Goal: Register for event/course

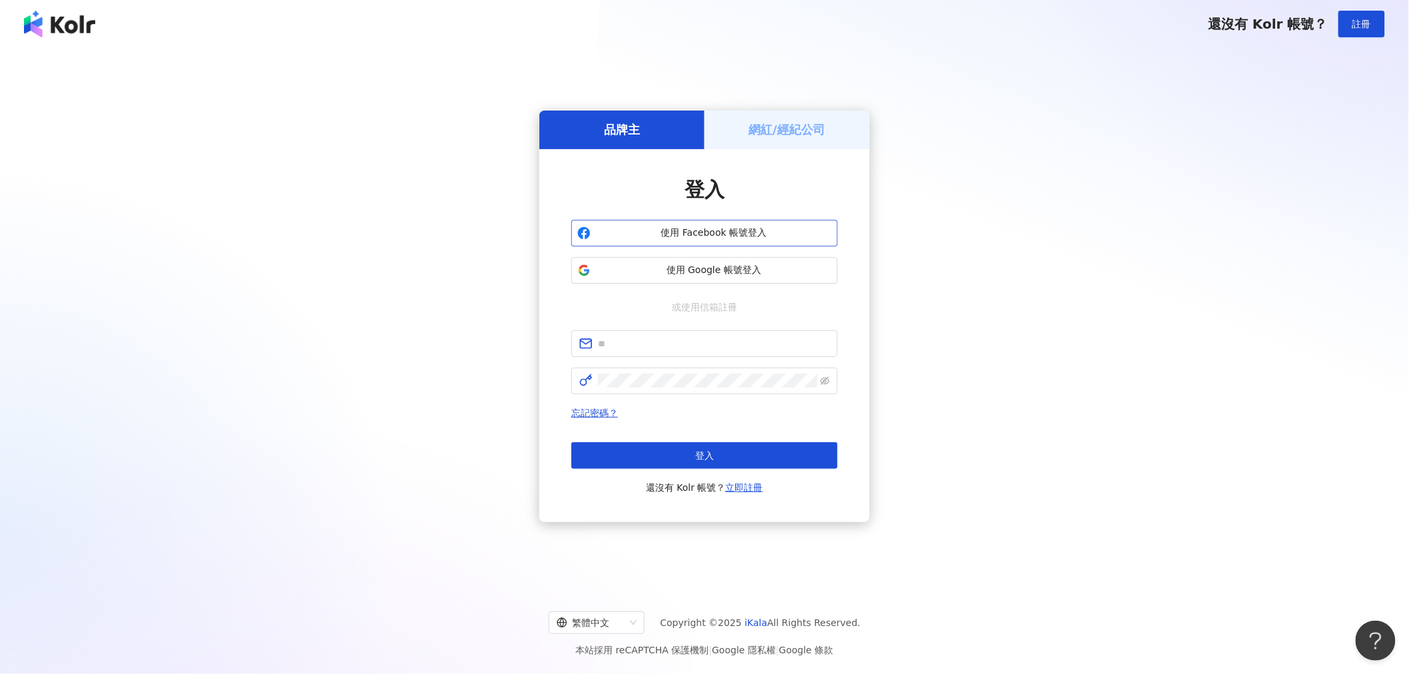
click at [696, 230] on span "使用 Facebook 帳號登入" at bounding box center [714, 232] width 236 height 13
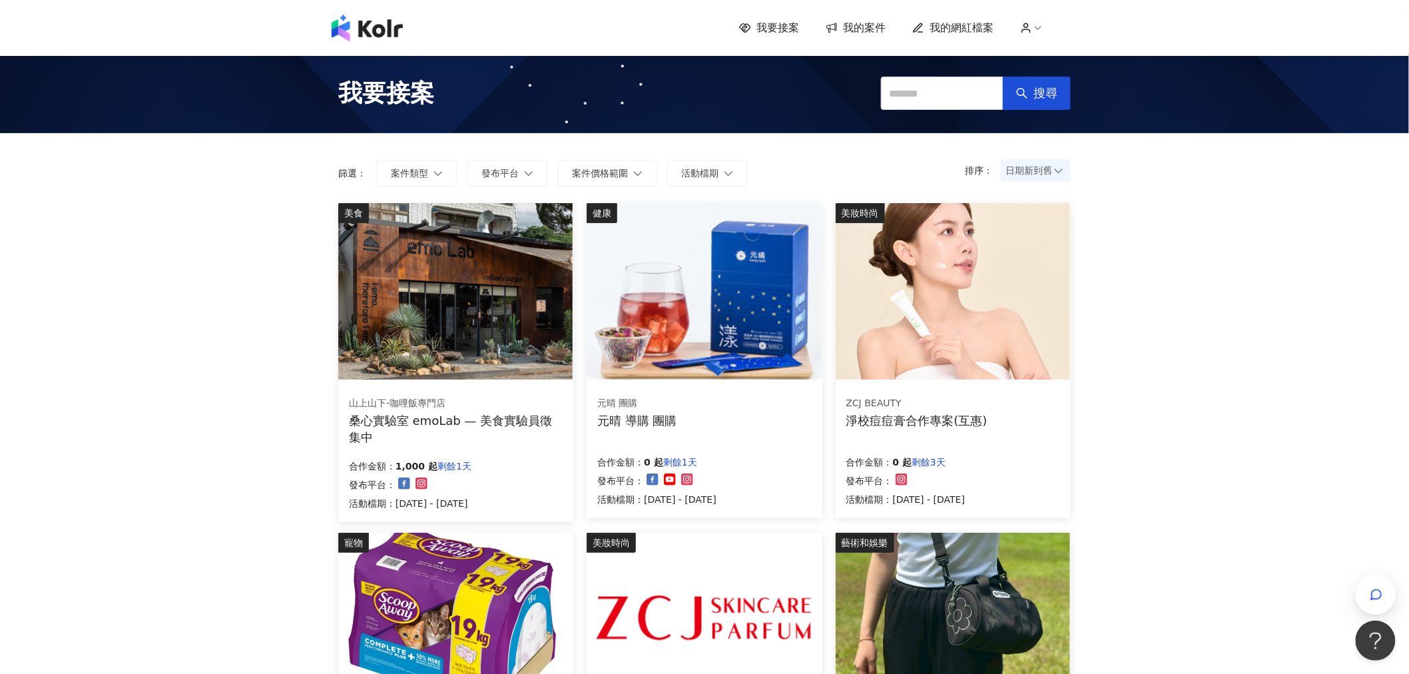
click at [1021, 430] on div "ZCJ BEAUTY 淨校痘痘膏合作專案(互惠) 合作金額： 0 起 剩餘3天 發布平台： 活動檔期：[DATE] - [DATE]" at bounding box center [953, 451] width 235 height 133
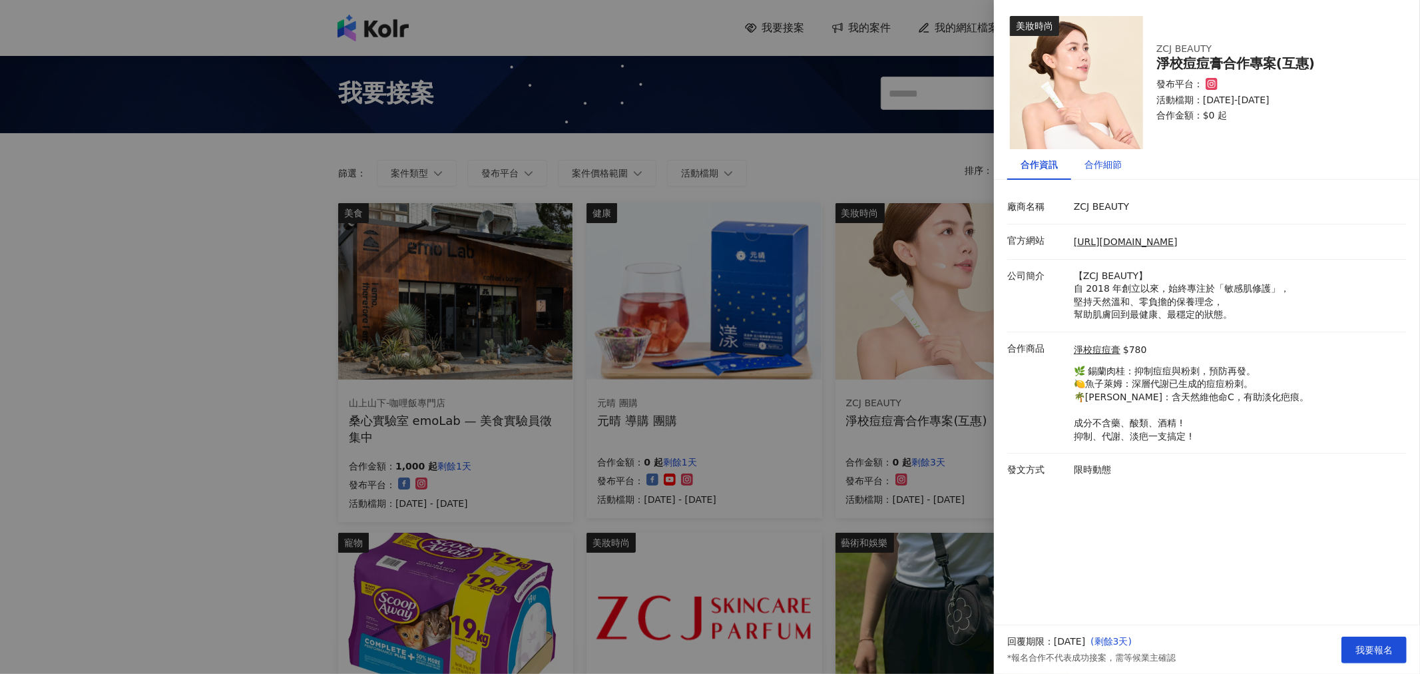
click at [1104, 166] on div "合作細節" at bounding box center [1103, 164] width 37 height 15
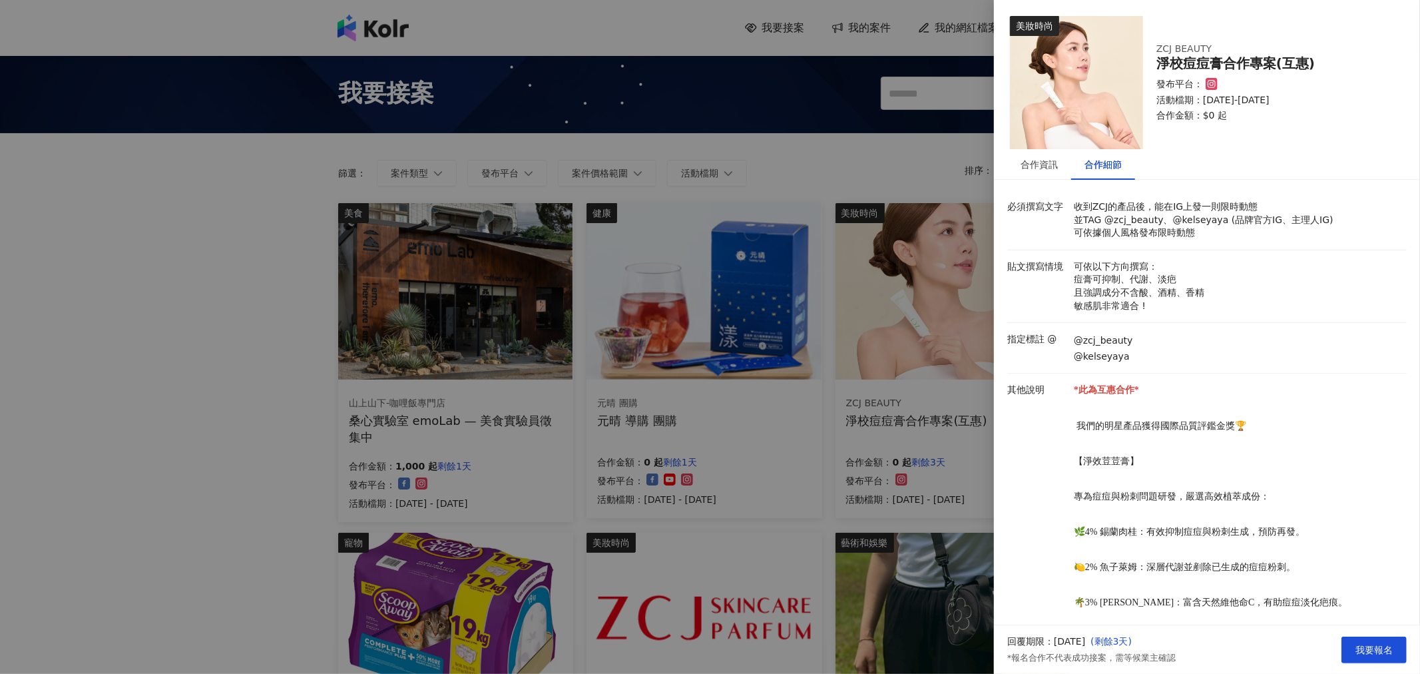
click at [725, 580] on div at bounding box center [710, 337] width 1420 height 674
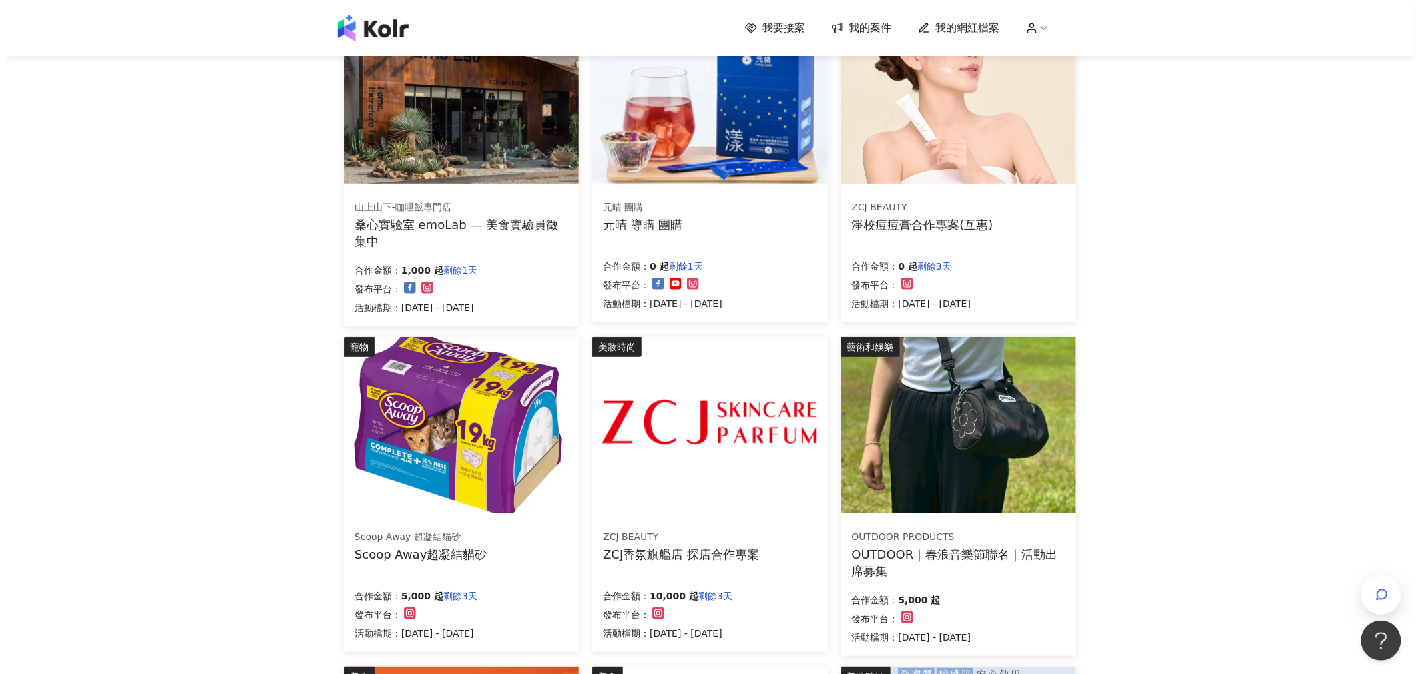
scroll to position [222, 0]
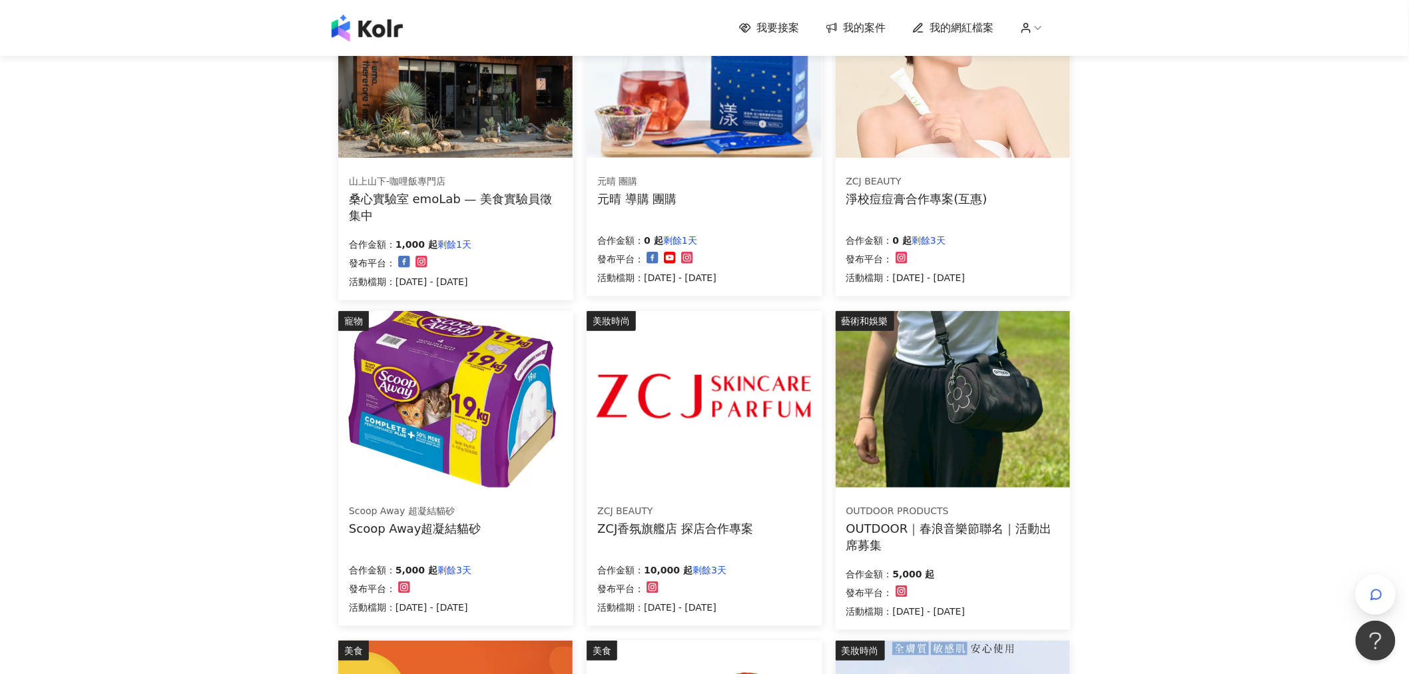
click at [466, 431] on img at bounding box center [455, 399] width 234 height 176
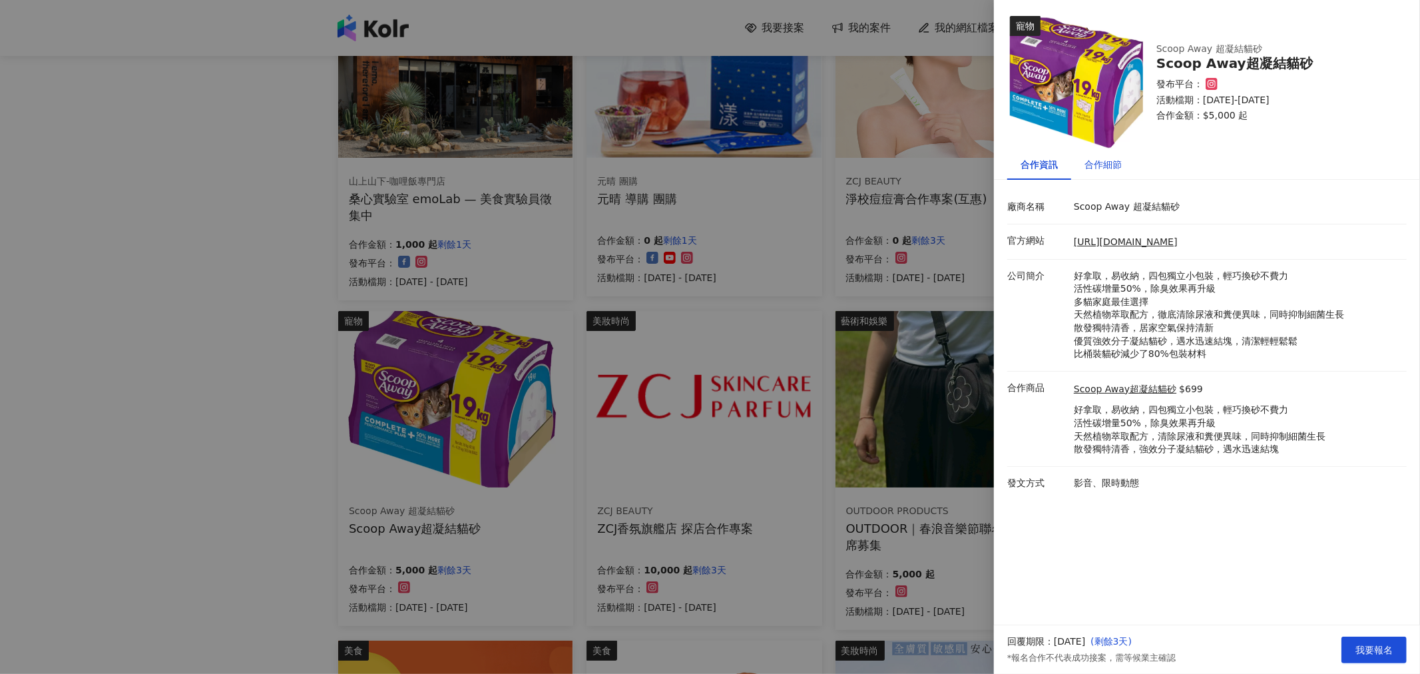
click at [1105, 169] on div "合作細節" at bounding box center [1103, 164] width 37 height 15
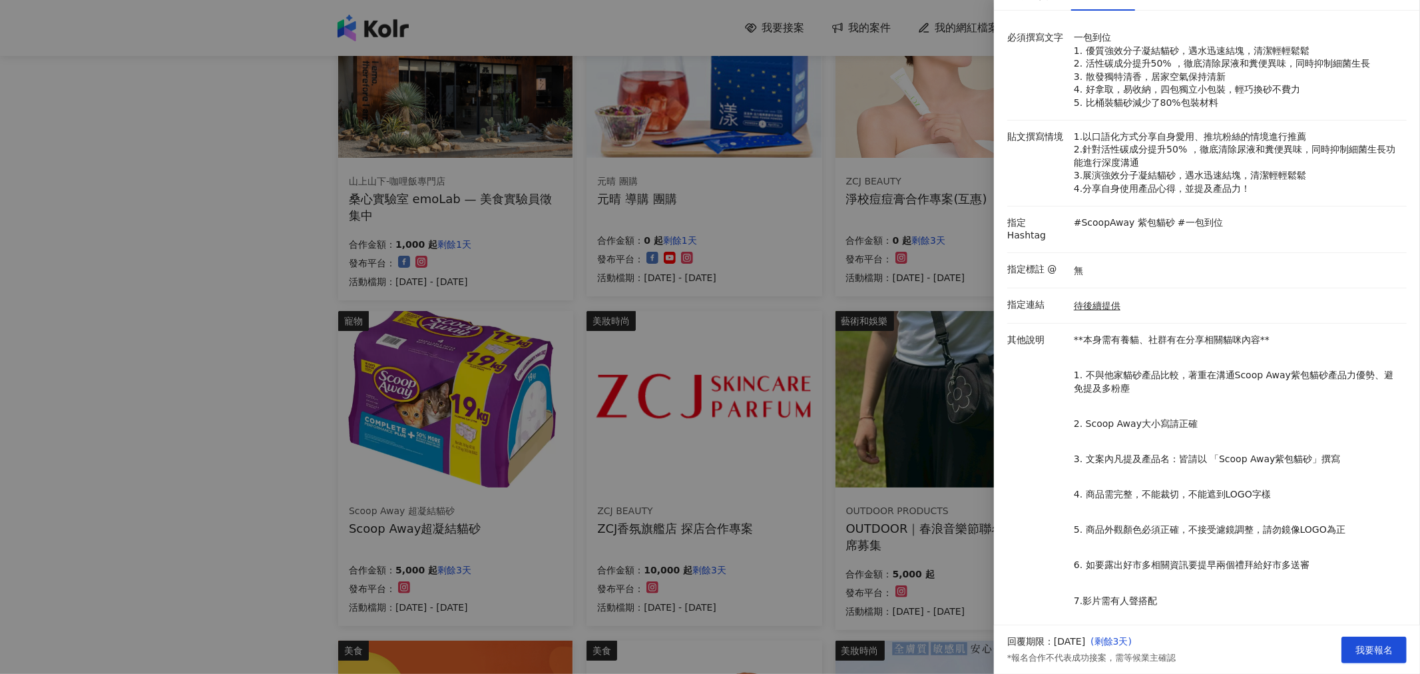
scroll to position [170, 0]
click at [1377, 647] on span "我要報名" at bounding box center [1374, 650] width 37 height 11
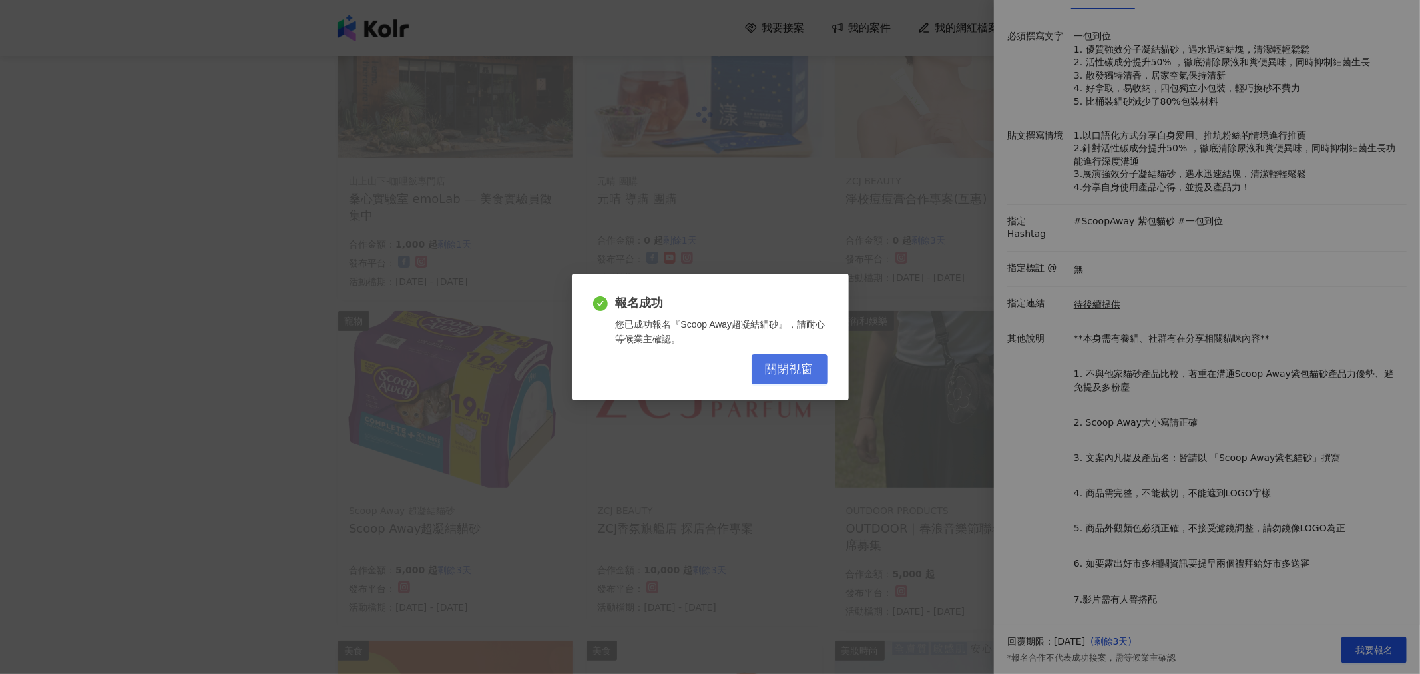
click at [786, 371] on span "關閉視窗" at bounding box center [790, 369] width 48 height 15
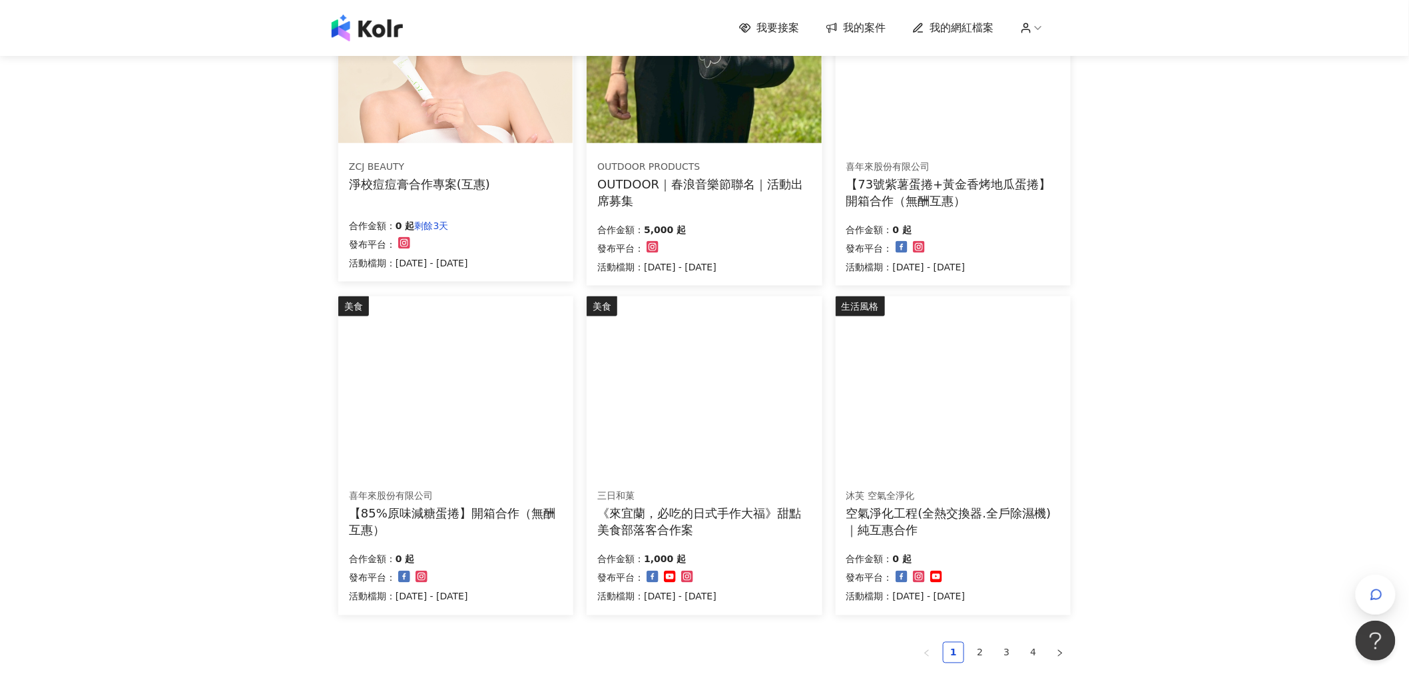
scroll to position [591, 0]
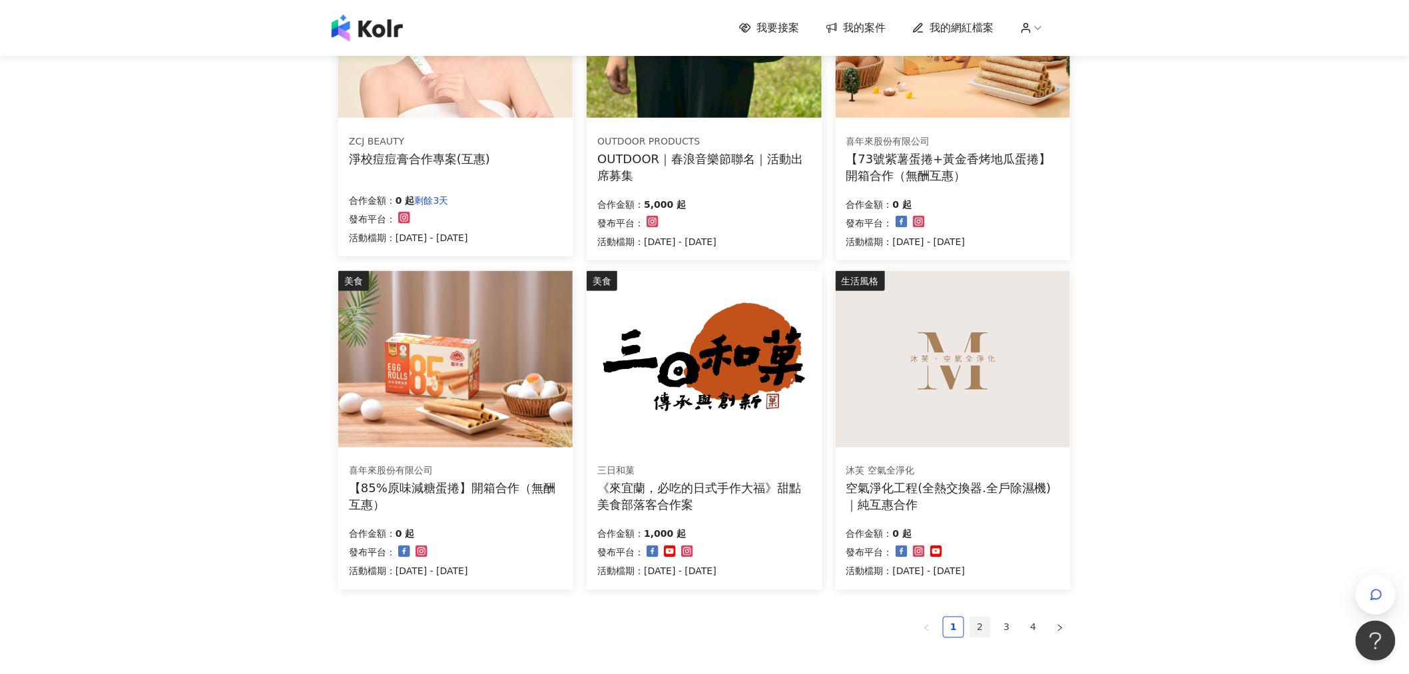
click at [976, 626] on link "2" at bounding box center [980, 627] width 20 height 20
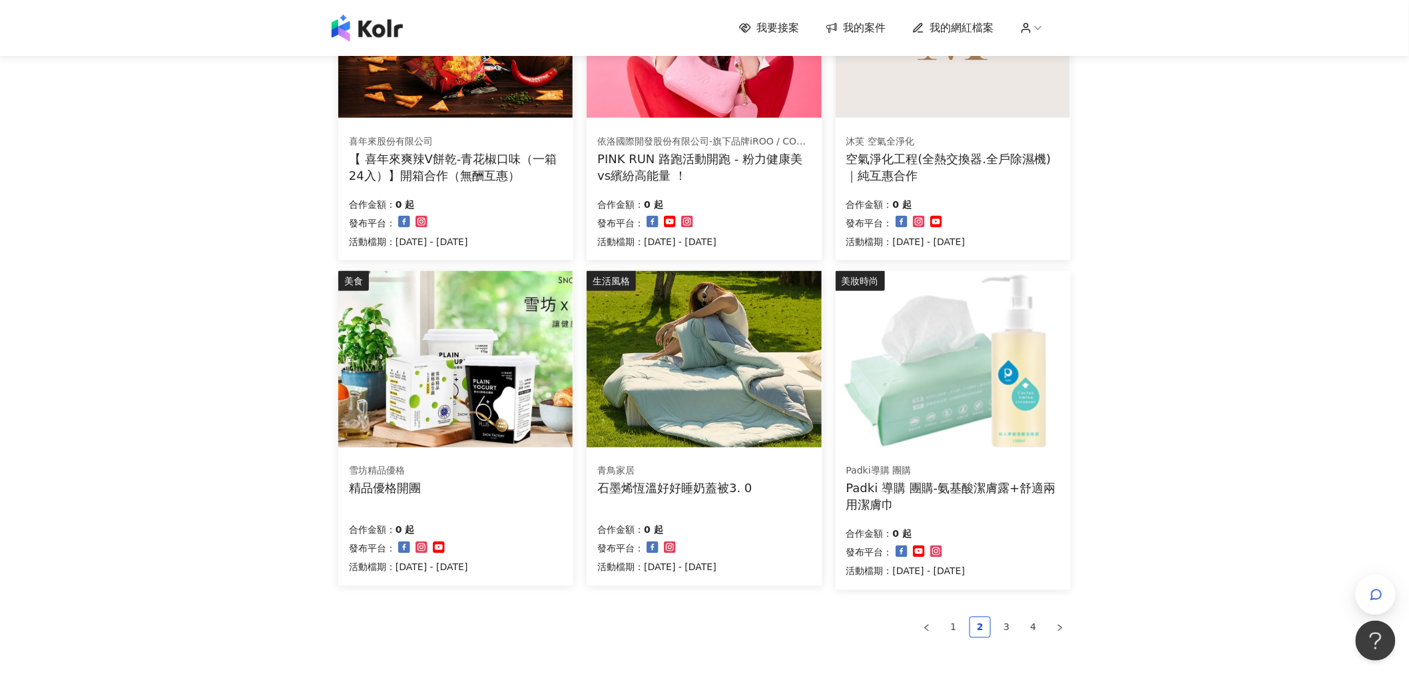
click at [682, 402] on img at bounding box center [704, 359] width 234 height 176
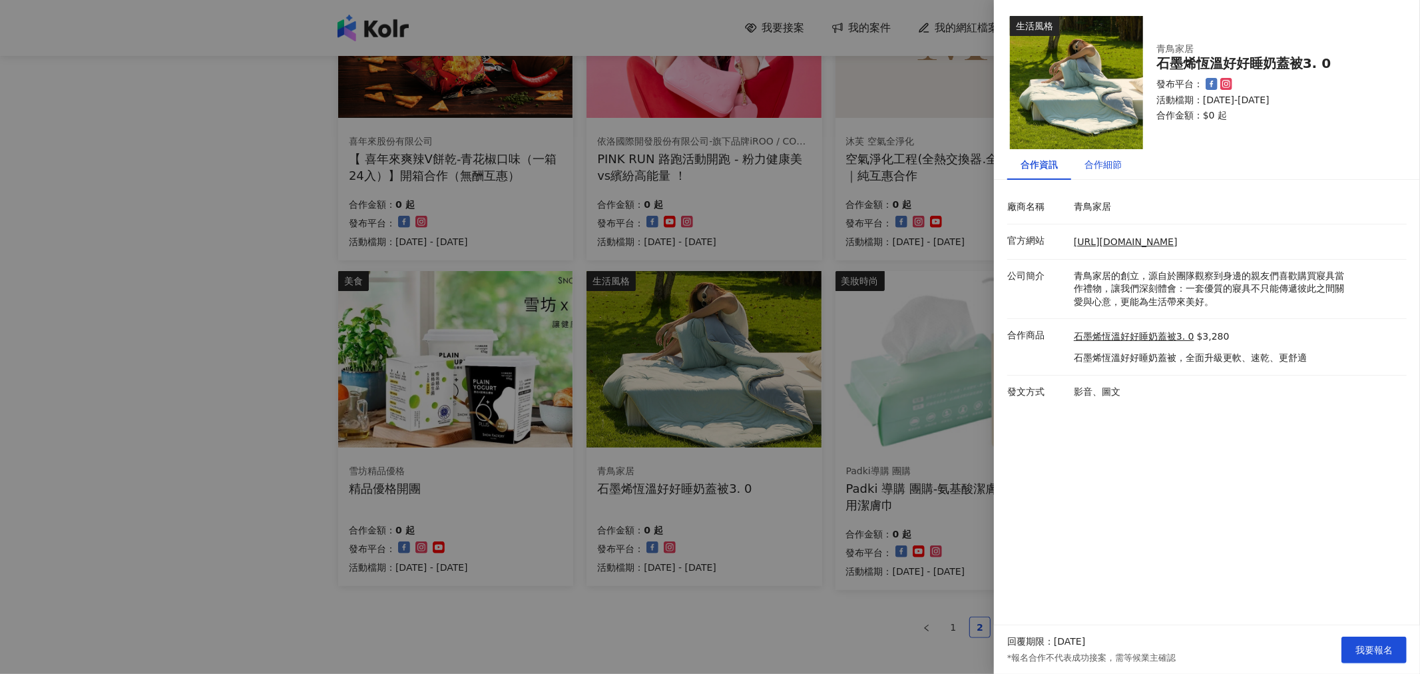
click at [1101, 167] on div "合作細節" at bounding box center [1103, 164] width 37 height 15
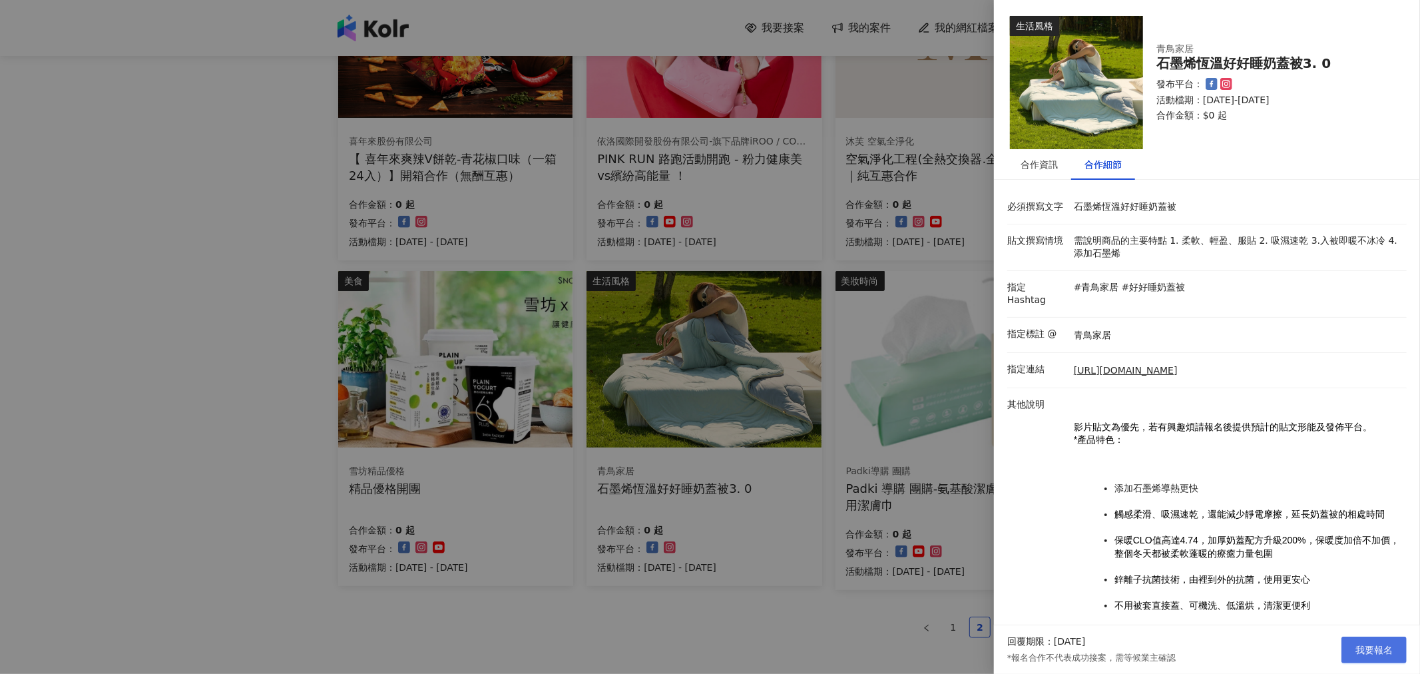
click at [1381, 645] on span "我要報名" at bounding box center [1374, 650] width 37 height 11
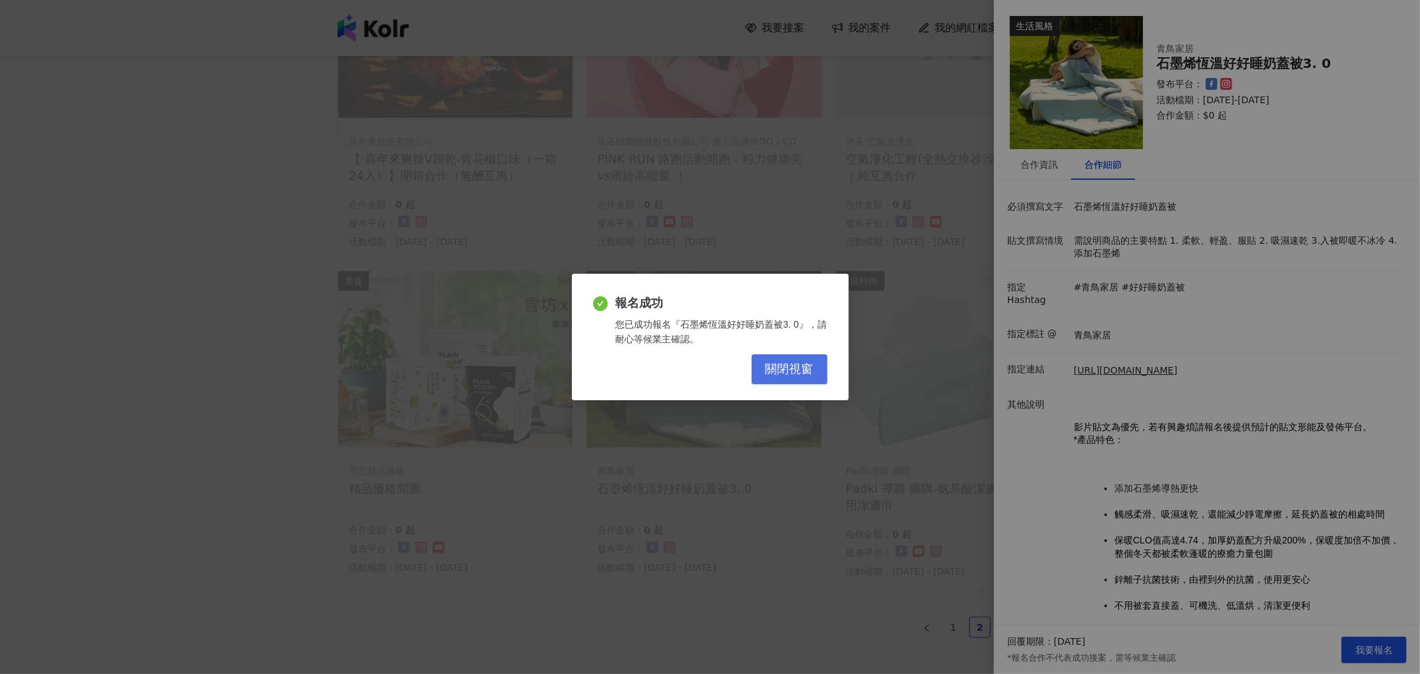
click at [782, 364] on span "關閉視窗" at bounding box center [790, 369] width 48 height 15
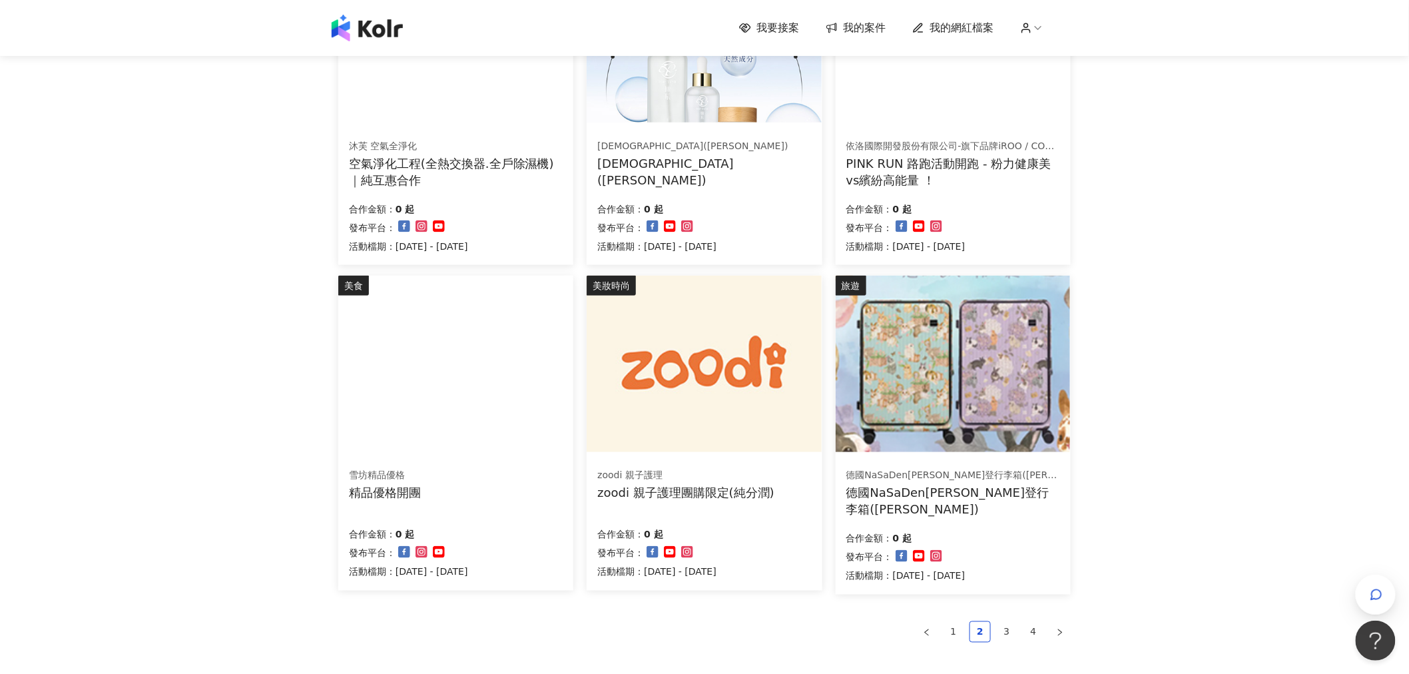
scroll to position [751, 0]
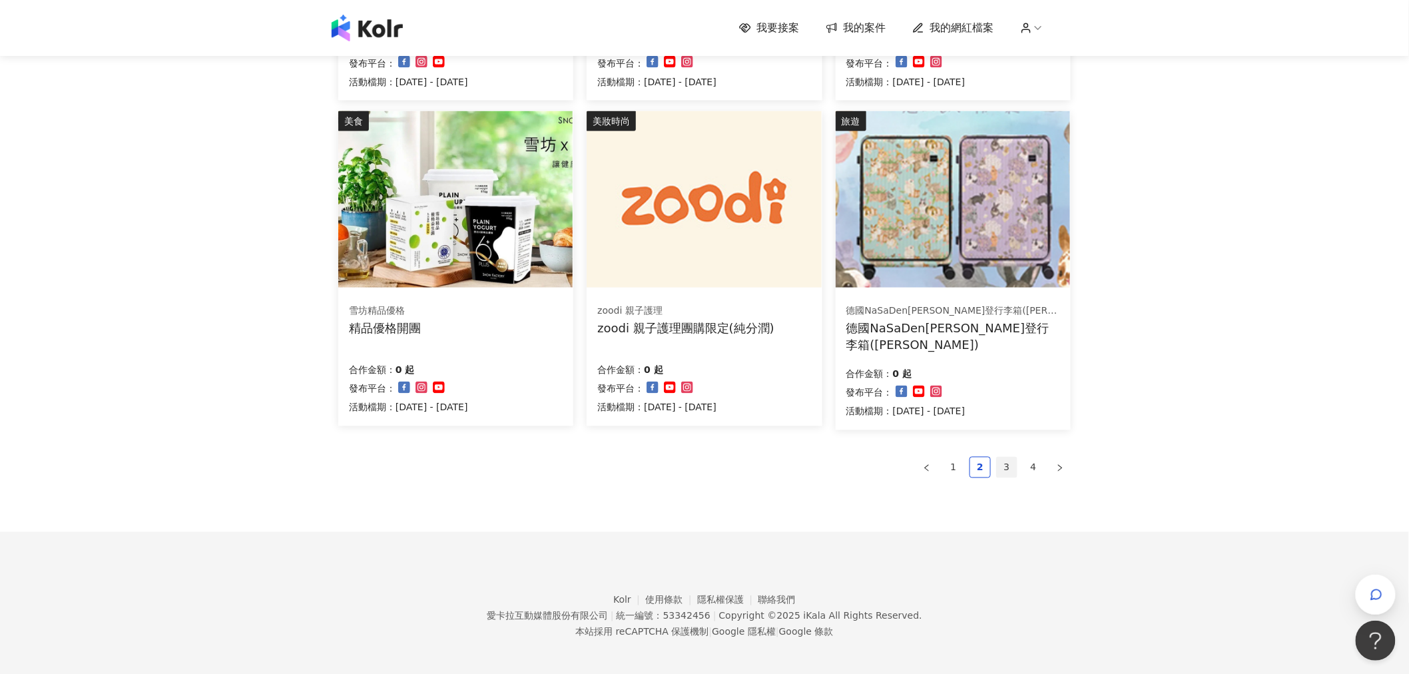
click at [1006, 458] on link "3" at bounding box center [1007, 468] width 20 height 20
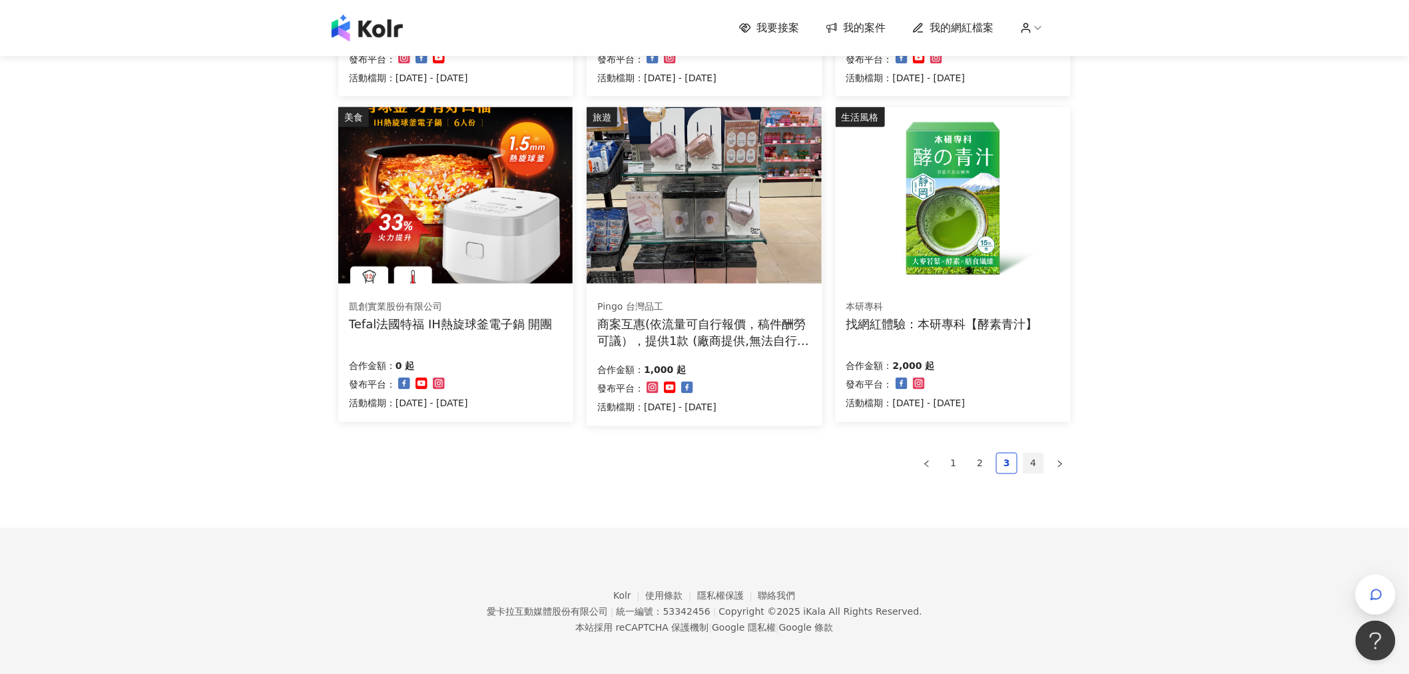
click at [1033, 461] on link "4" at bounding box center [1034, 464] width 20 height 20
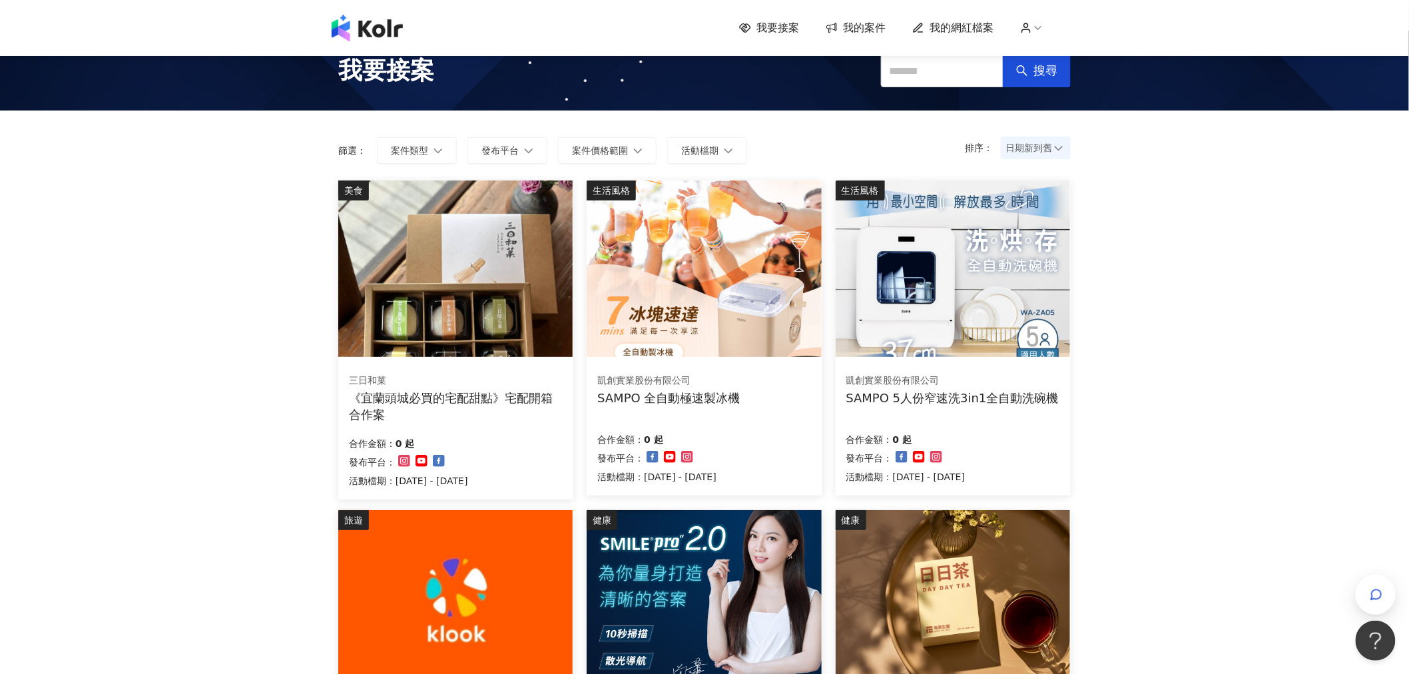
scroll to position [0, 0]
